Goal: Find specific page/section: Find specific page/section

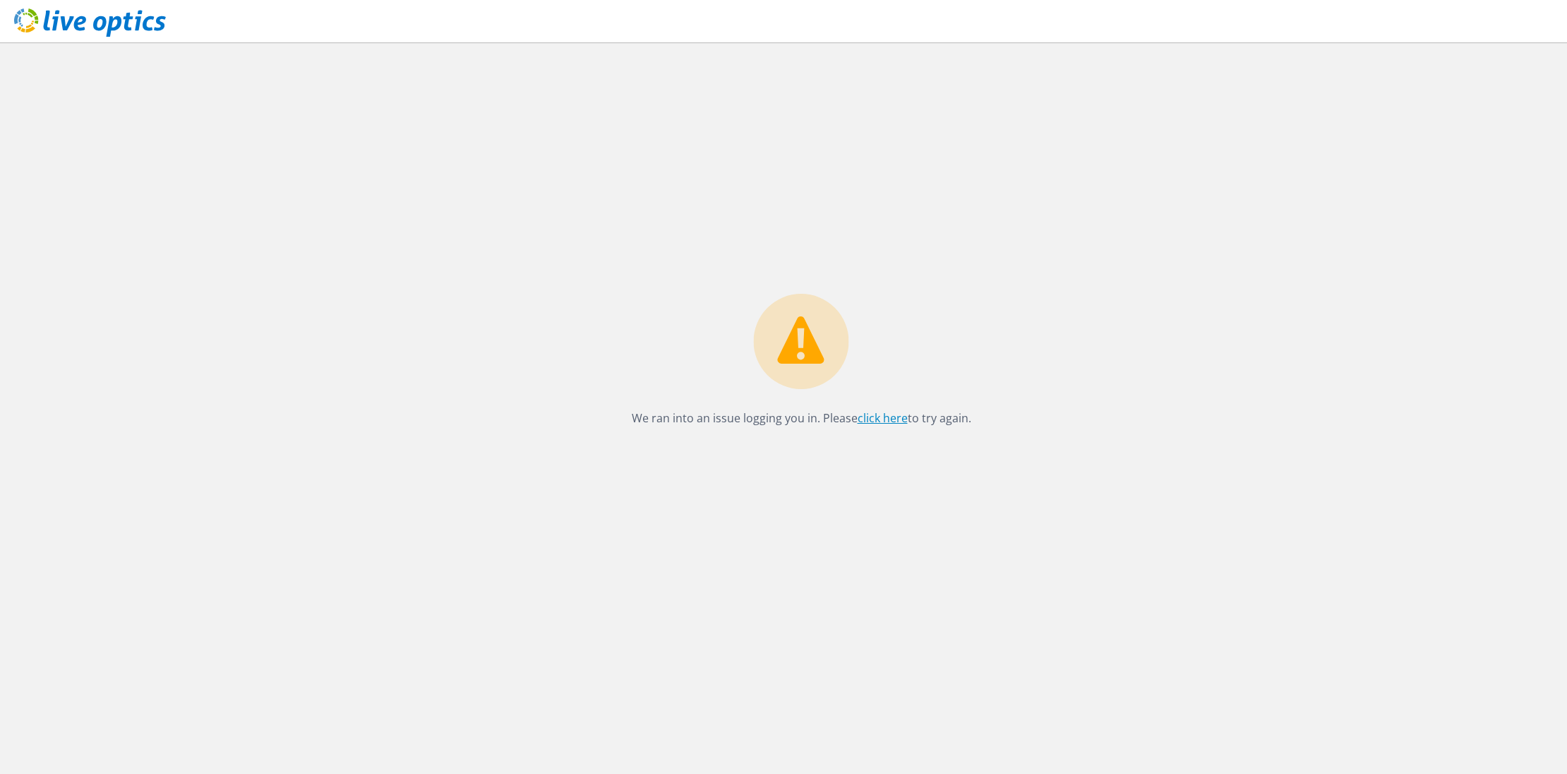
click at [892, 424] on link "click here" at bounding box center [883, 418] width 50 height 16
drag, startPoint x: 1096, startPoint y: 465, endPoint x: 949, endPoint y: 435, distance: 150.0
click at [1096, 465] on div "We ran into an issue logging you in. Please click here to try again." at bounding box center [801, 407] width 1532 height 731
click at [887, 419] on link "click here" at bounding box center [883, 418] width 50 height 16
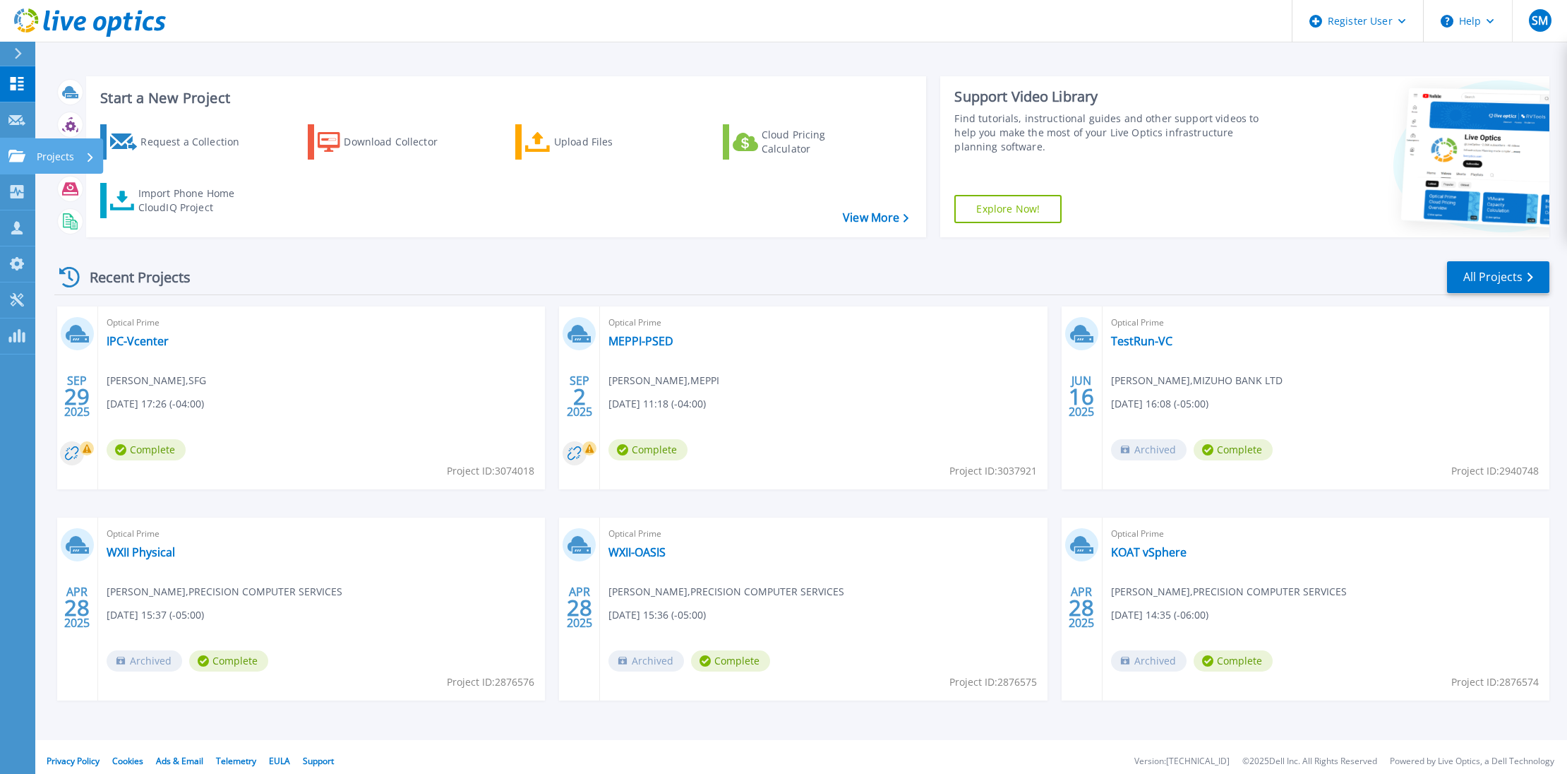
click at [18, 156] on icon at bounding box center [16, 156] width 17 height 12
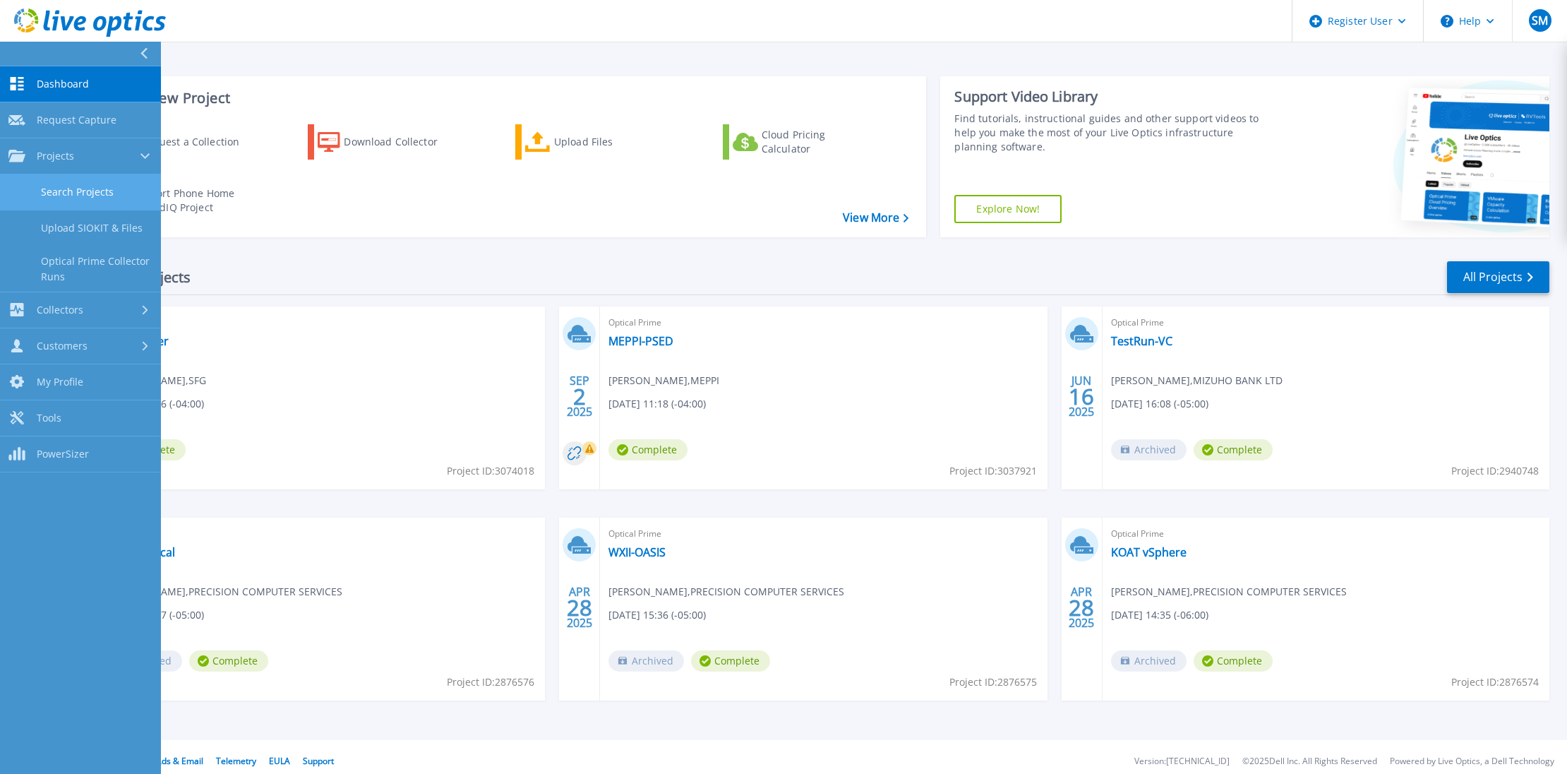
click at [96, 184] on link "Search Projects" at bounding box center [80, 192] width 161 height 36
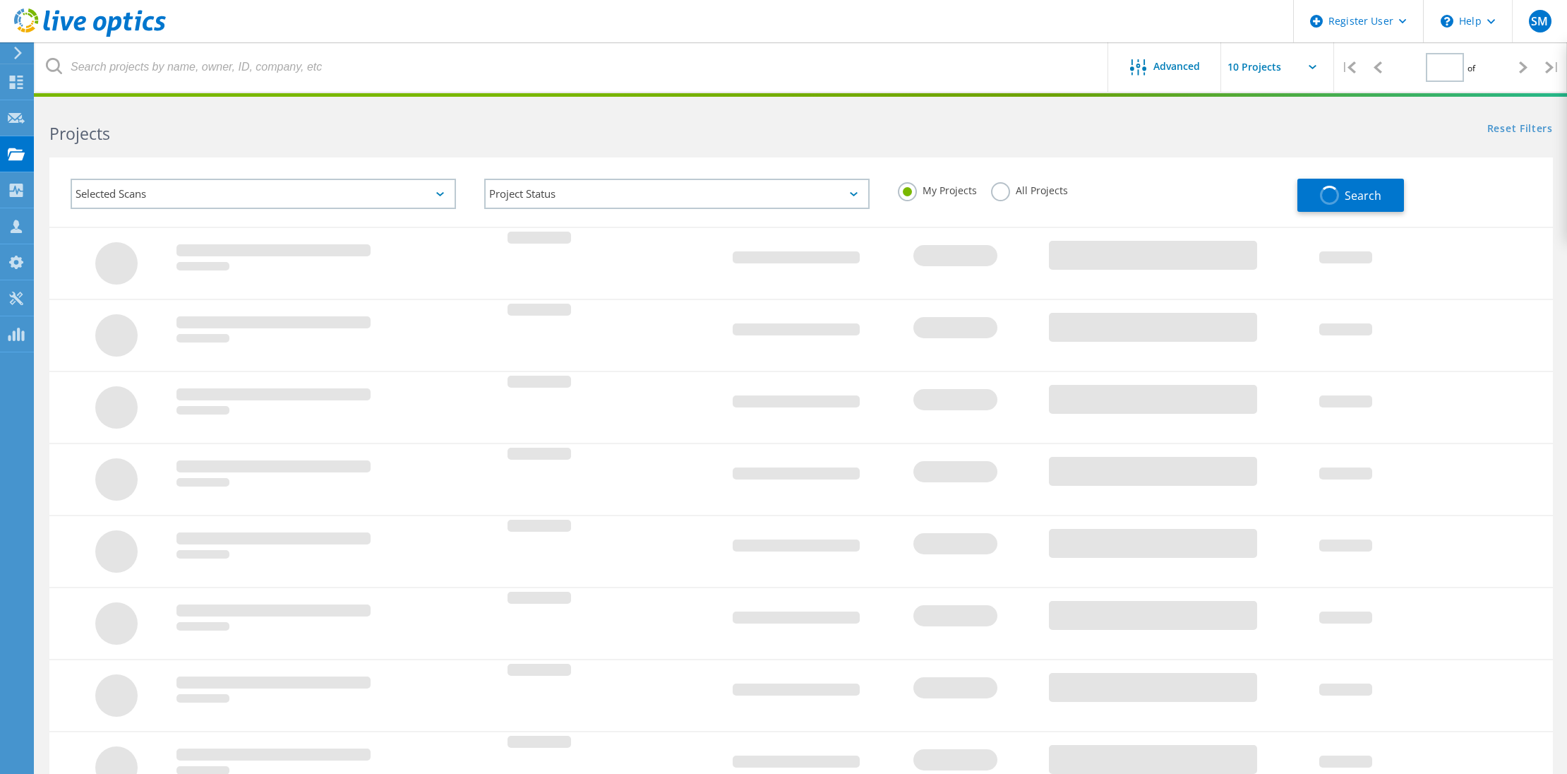
type input "1"
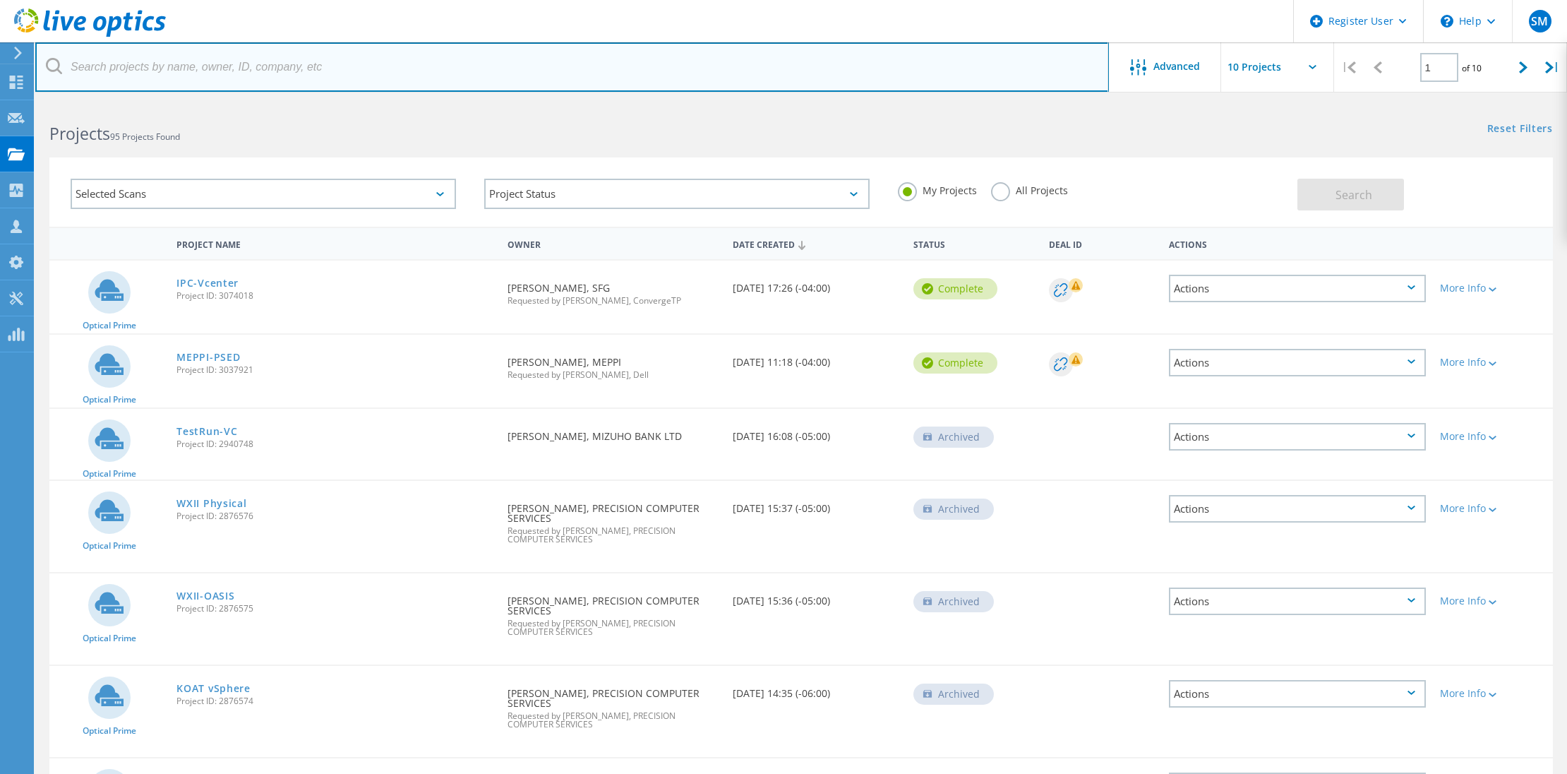
click at [519, 51] on input "text" at bounding box center [572, 66] width 1074 height 49
type input "@itochu"
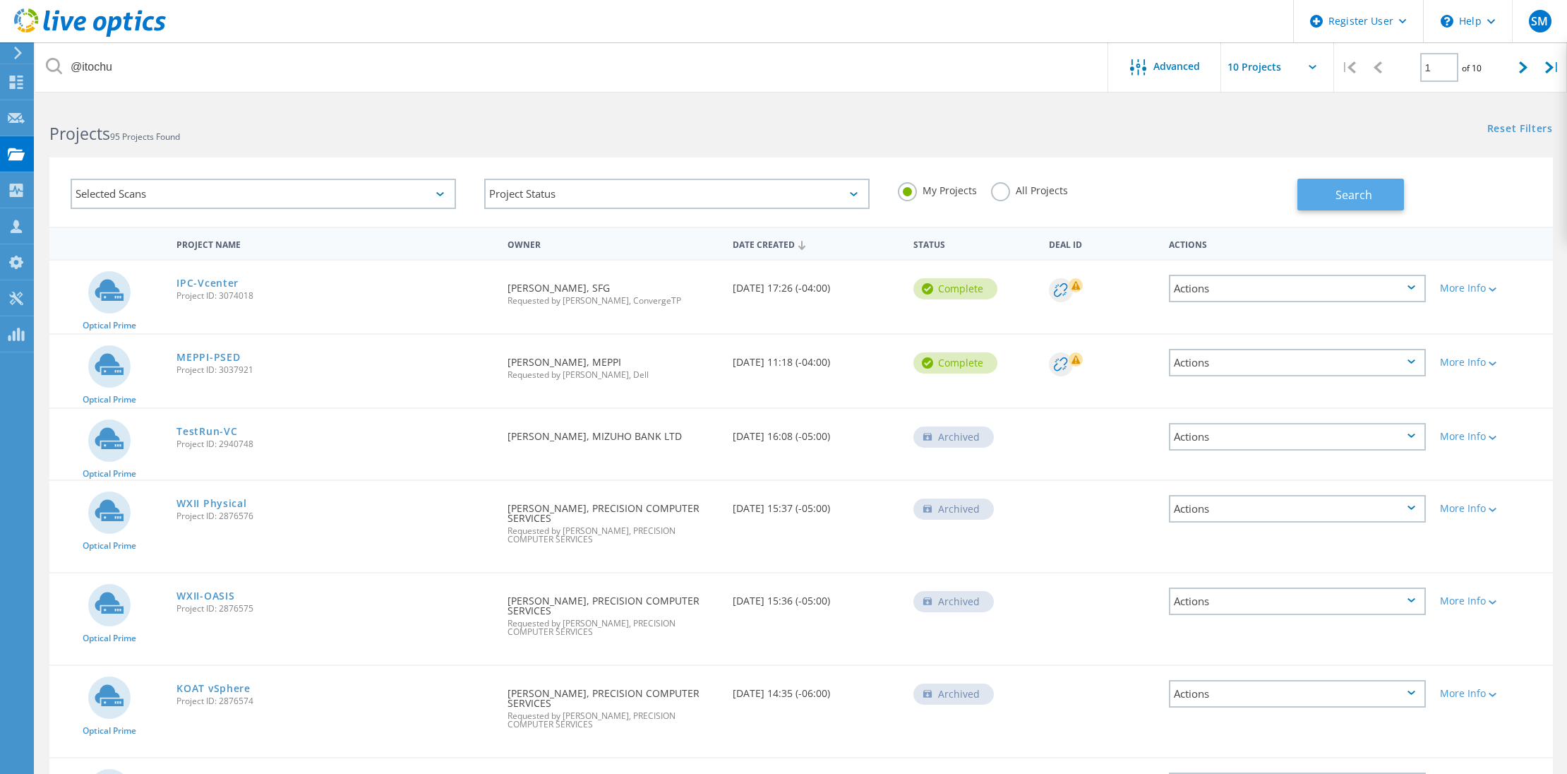
click at [1363, 198] on span "Search" at bounding box center [1354, 195] width 37 height 16
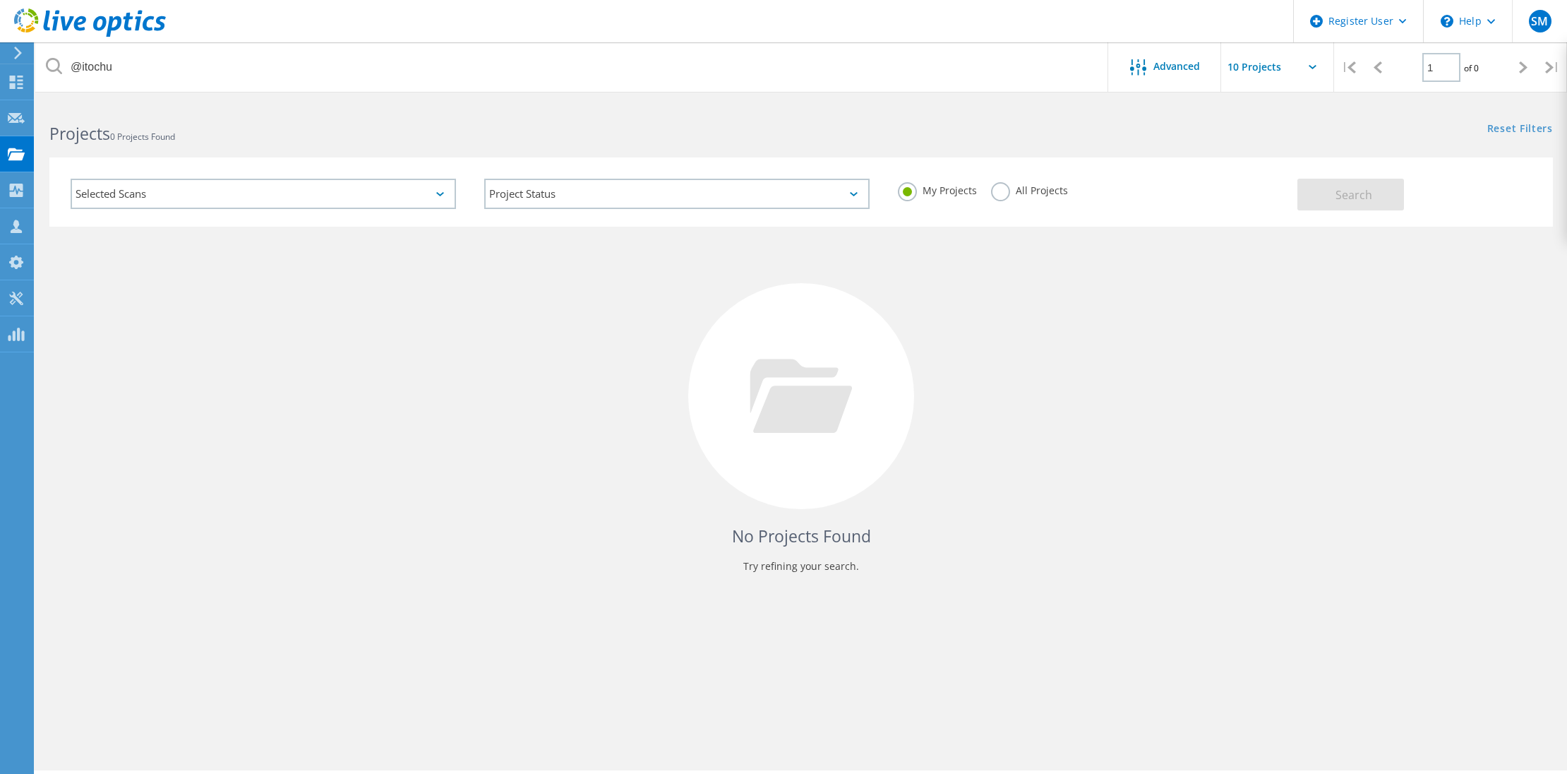
click at [1000, 189] on label "All Projects" at bounding box center [1029, 188] width 77 height 13
click at [0, 0] on input "All Projects" at bounding box center [0, 0] width 0 height 0
click at [1387, 196] on button "Search" at bounding box center [1351, 195] width 107 height 32
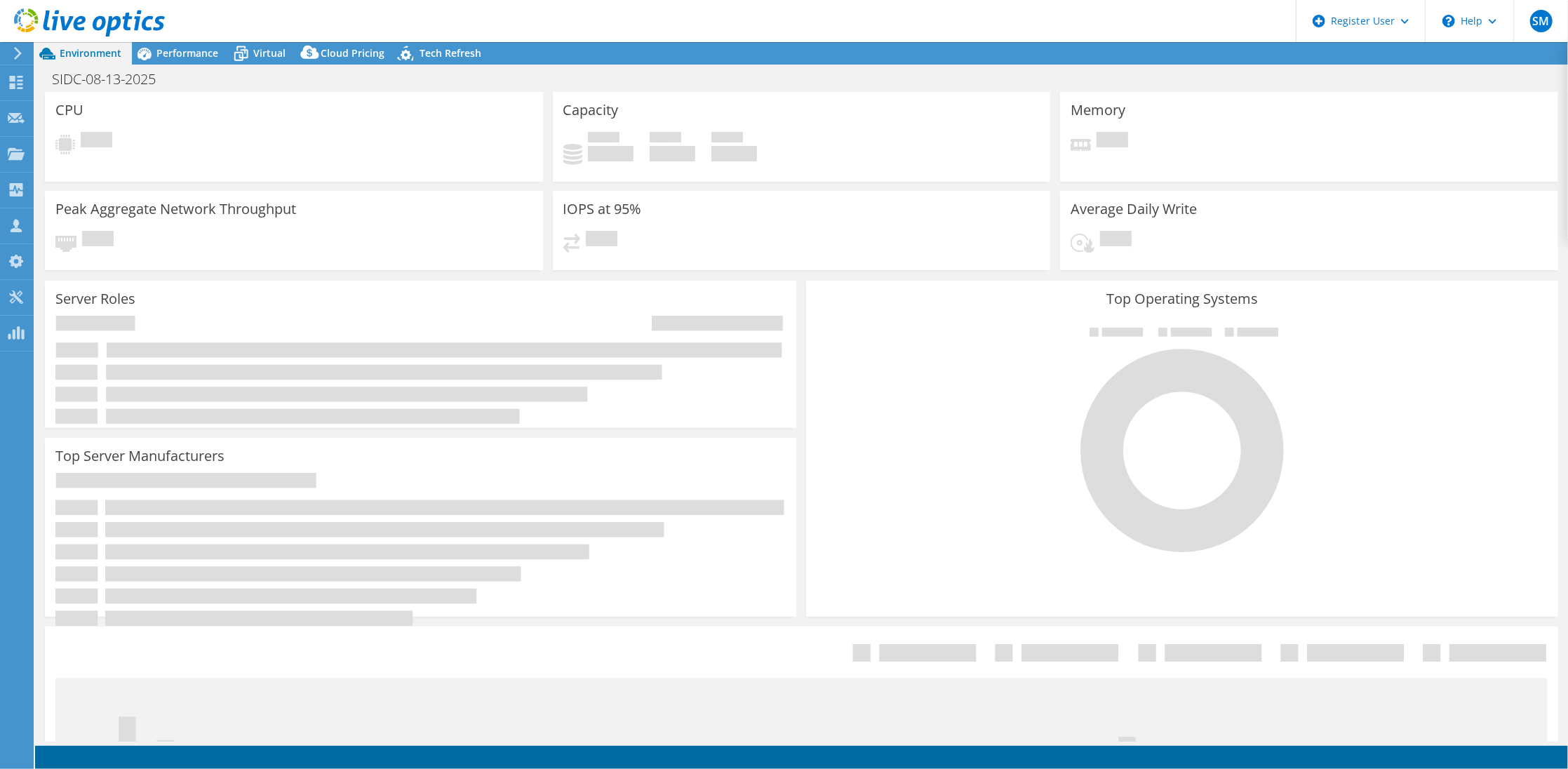
select select "USD"
select select "USEast"
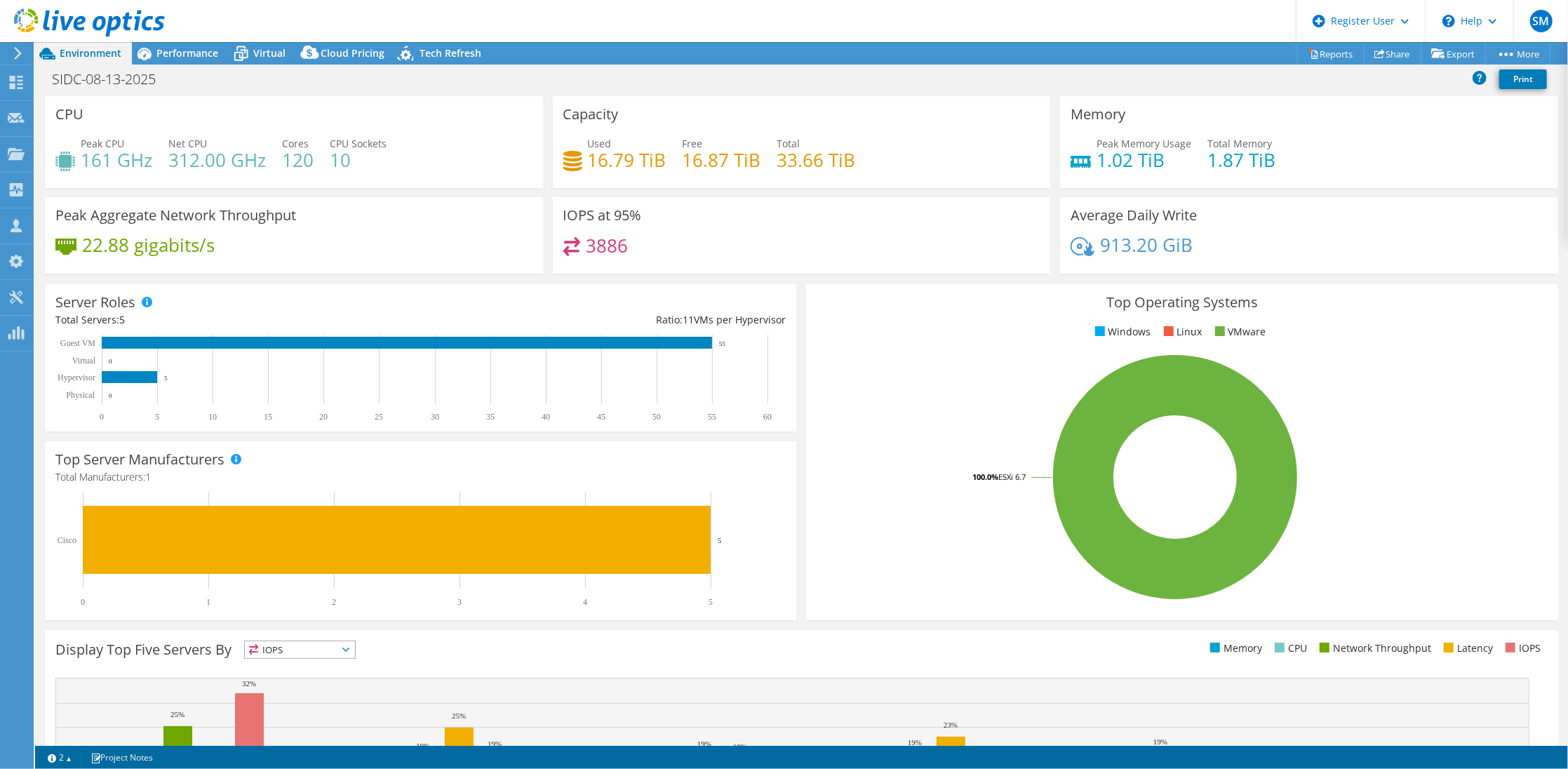
click at [1376, 266] on div "Average Daily Write 913.20 GiB" at bounding box center [1309, 234] width 498 height 77
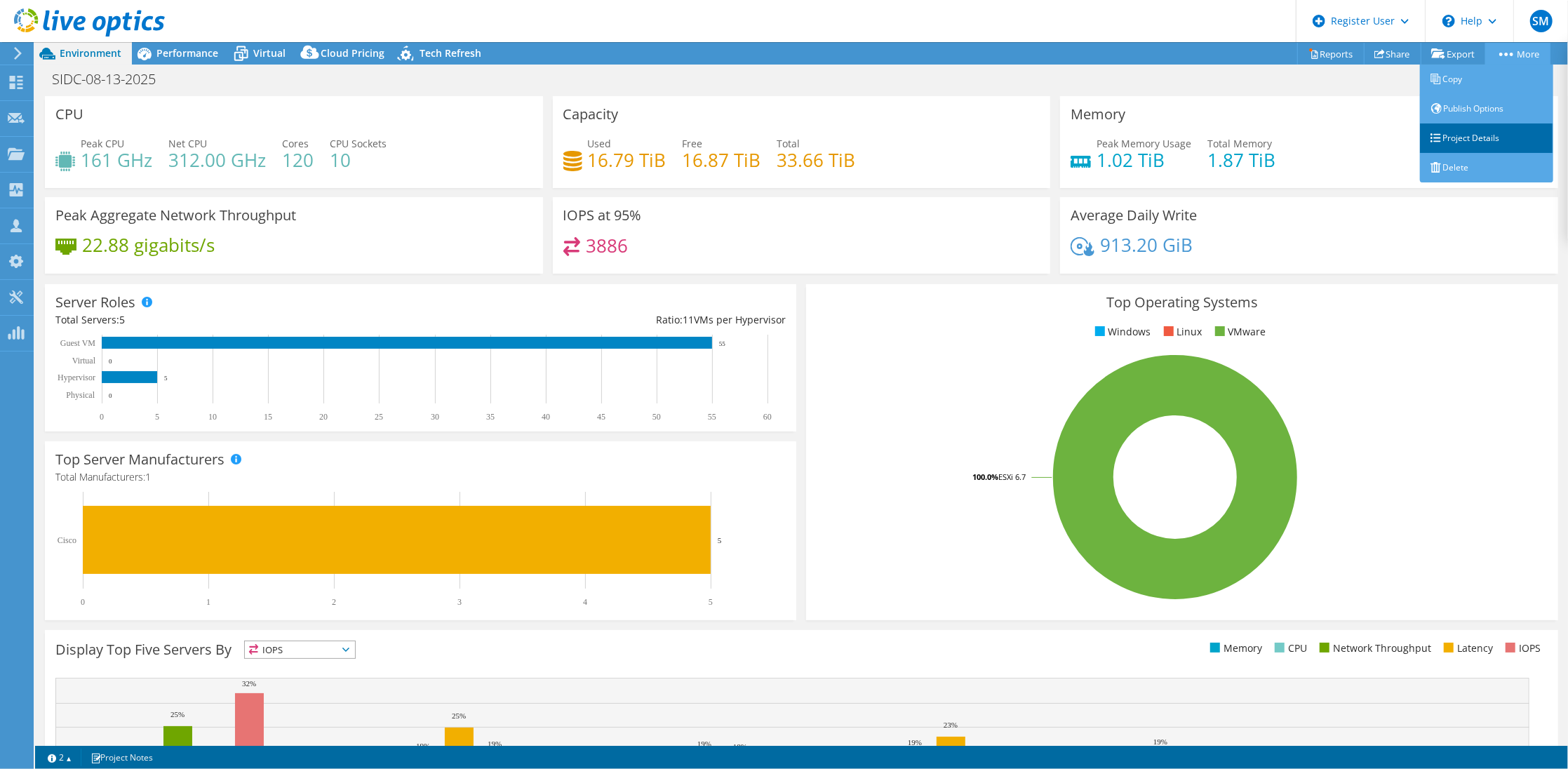
click at [1464, 145] on link "Project Details" at bounding box center [1487, 138] width 133 height 30
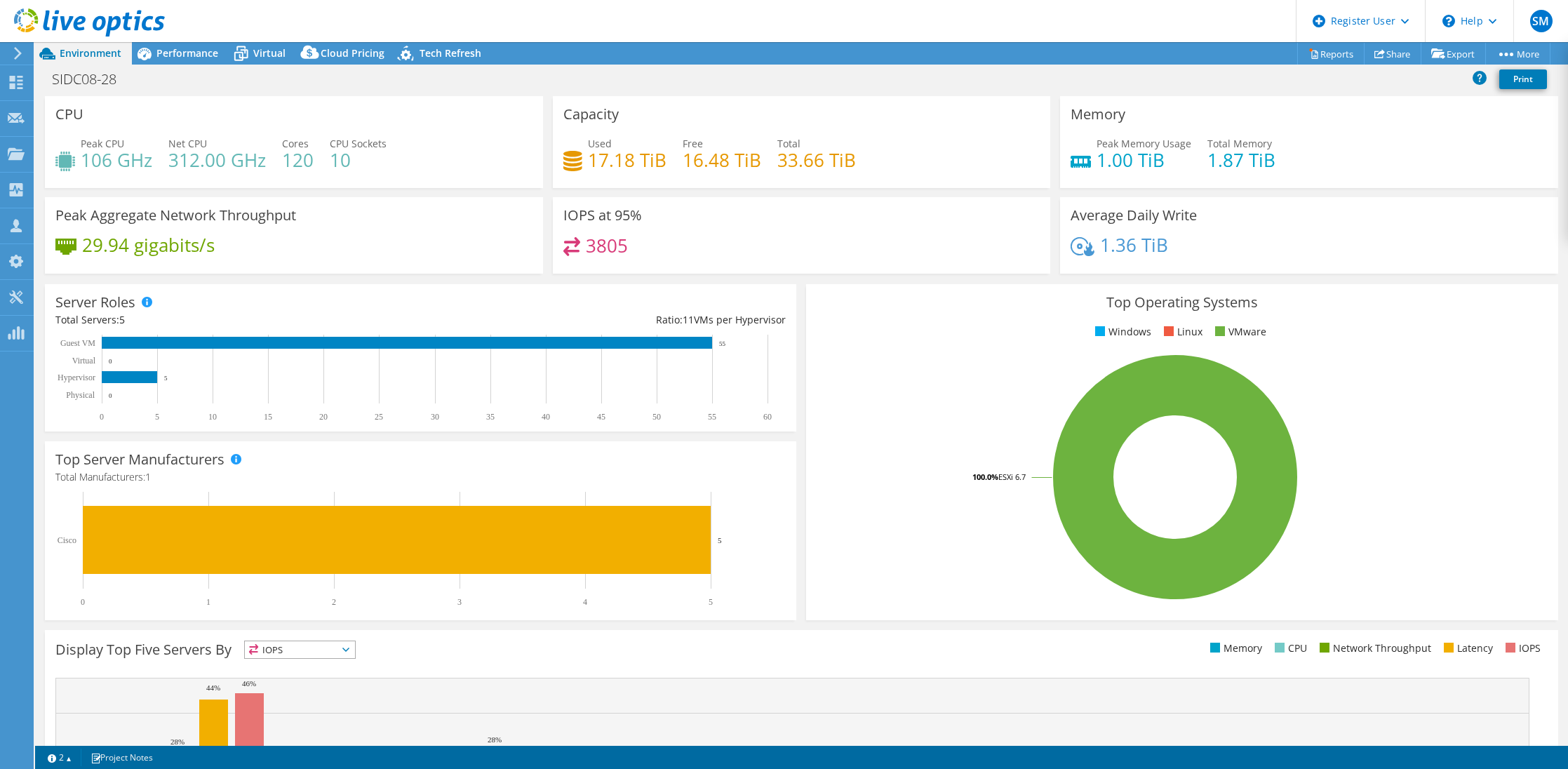
select select "USD"
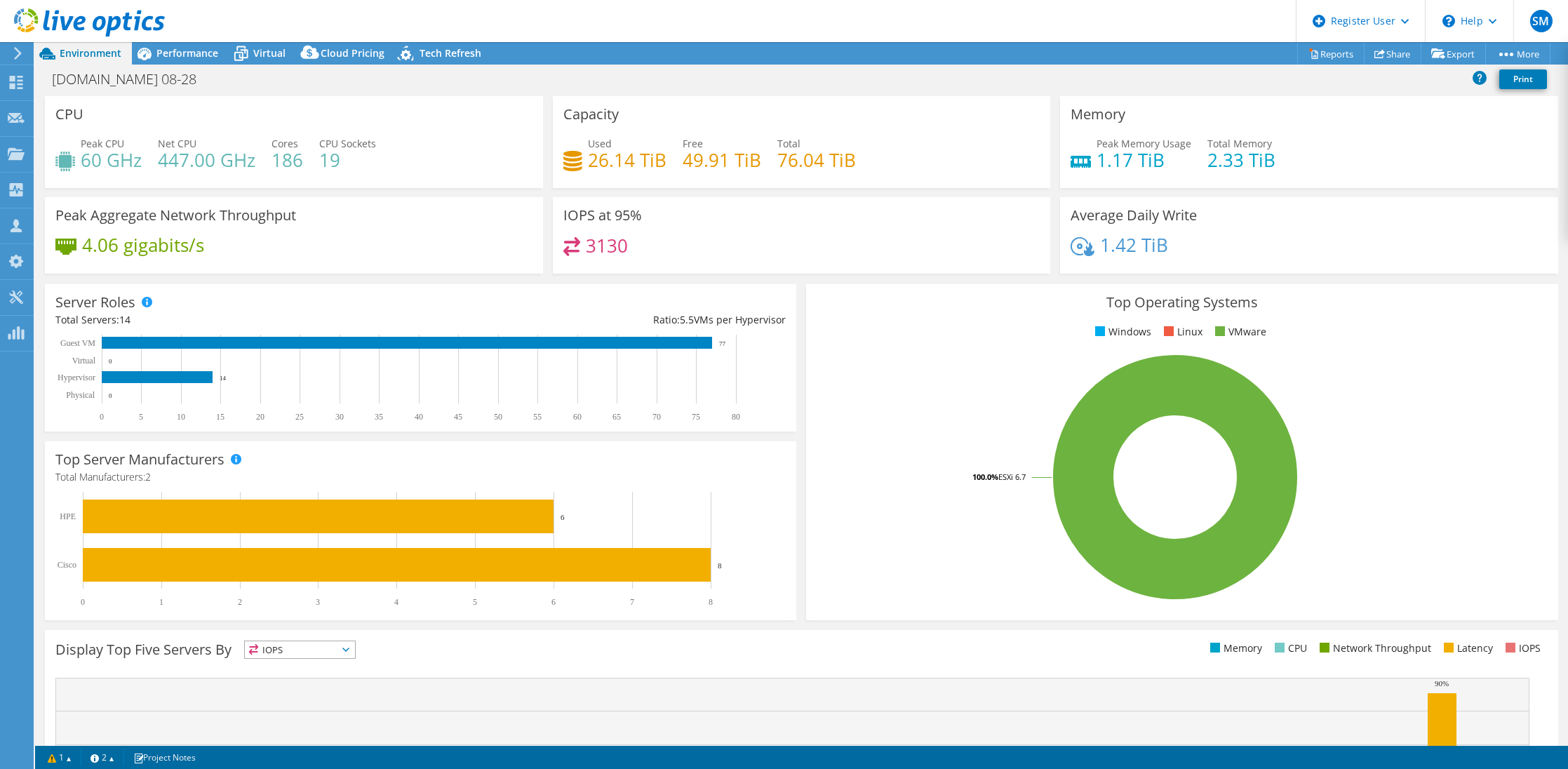
select select "USD"
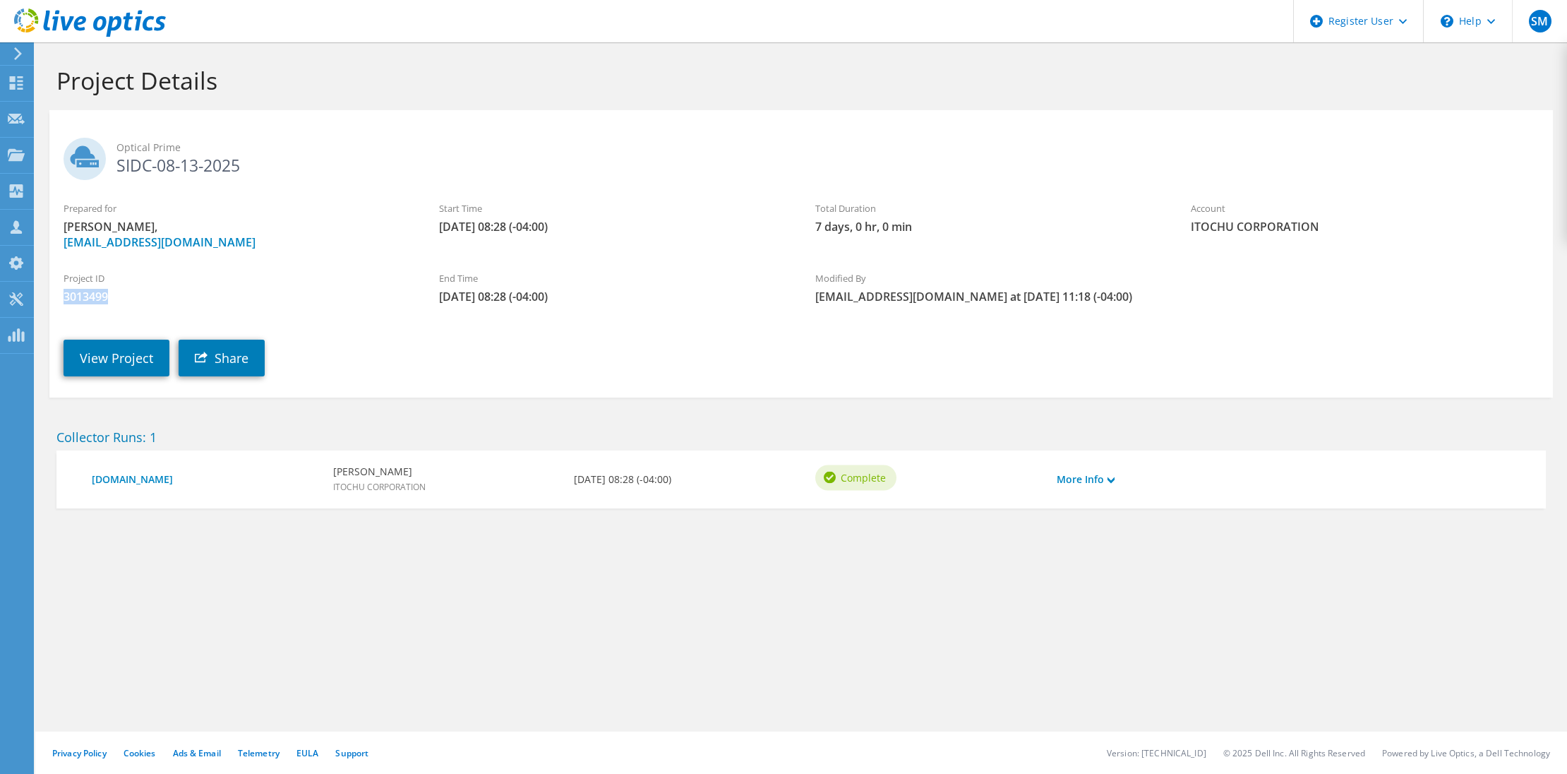
drag, startPoint x: 120, startPoint y: 294, endPoint x: 50, endPoint y: 298, distance: 70.0
click at [50, 298] on div "Project ID 3013499" at bounding box center [237, 287] width 376 height 47
copy span "3013499"
click at [1528, 197] on div "Account ITOCHU CORPORATION" at bounding box center [1365, 217] width 376 height 47
drag, startPoint x: 713, startPoint y: 220, endPoint x: 703, endPoint y: 215, distance: 11.1
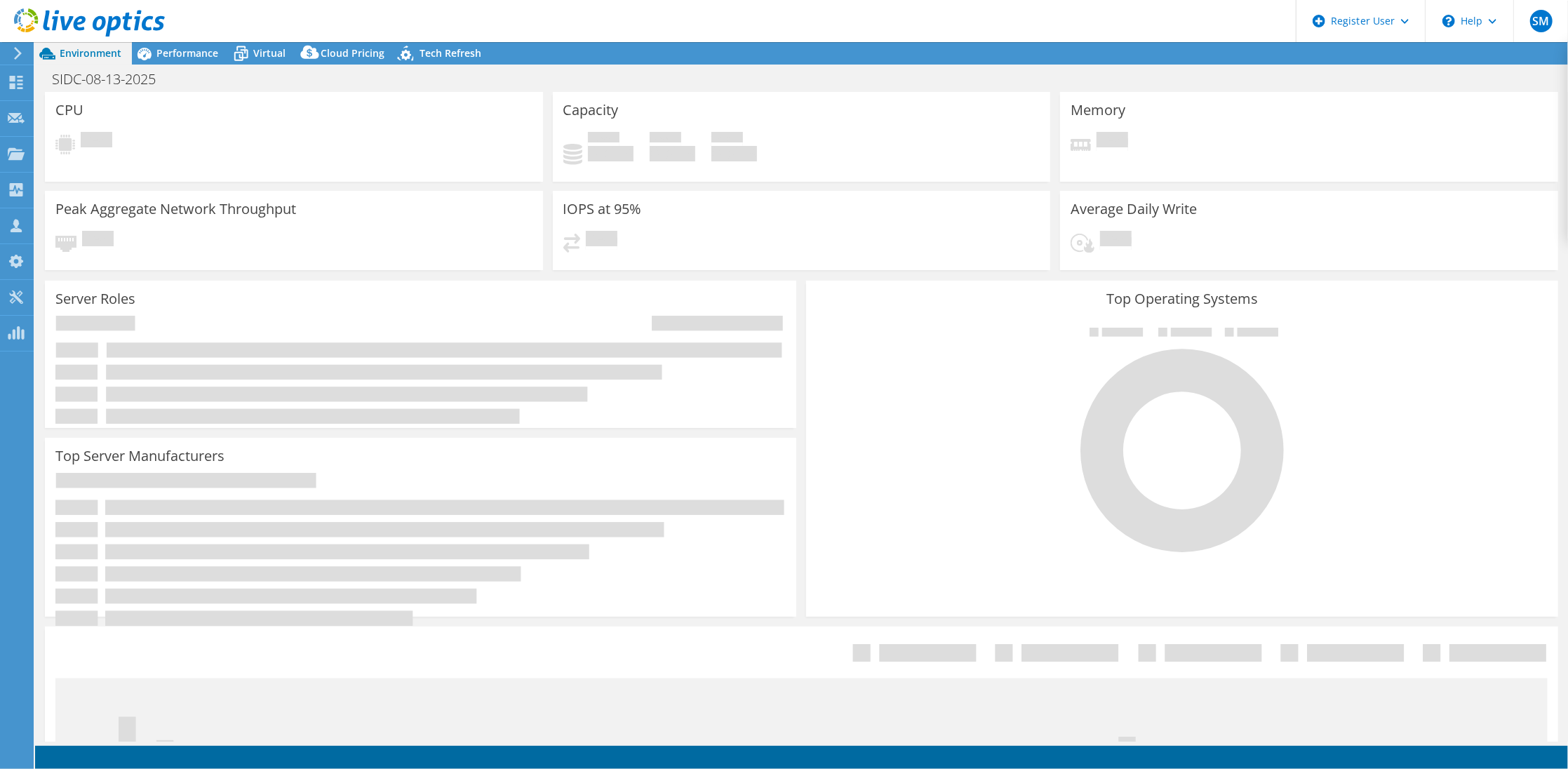
select select "USEast"
